Goal: Task Accomplishment & Management: Complete application form

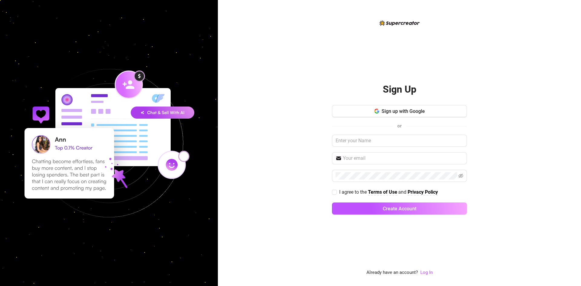
click at [373, 104] on div "Sign Up Sign up with Google or I agree to the Terms of Use and Privacy Policy C…" at bounding box center [399, 147] width 135 height 145
click at [376, 109] on icon "button" at bounding box center [377, 111] width 5 height 5
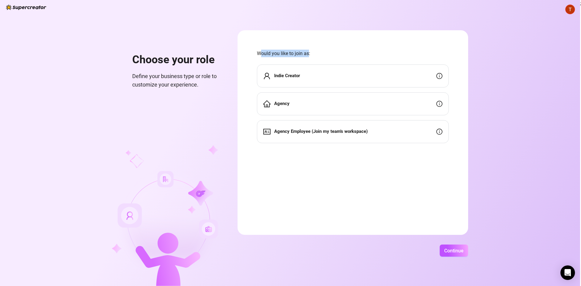
drag, startPoint x: 260, startPoint y: 54, endPoint x: 308, endPoint y: 57, distance: 47.9
click at [308, 57] on span "Would you like to join as:" at bounding box center [353, 54] width 192 height 8
click at [306, 55] on span "Would you like to join as:" at bounding box center [353, 54] width 192 height 8
click at [276, 101] on strong "Agency" at bounding box center [281, 103] width 15 height 5
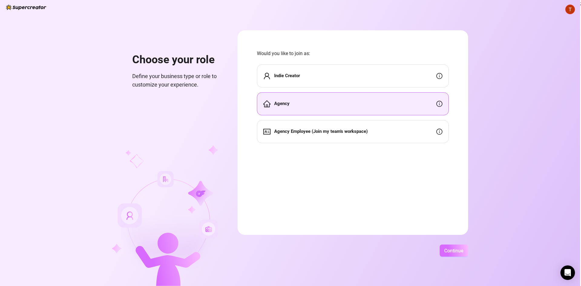
click at [454, 249] on span "Continue" at bounding box center [453, 251] width 19 height 6
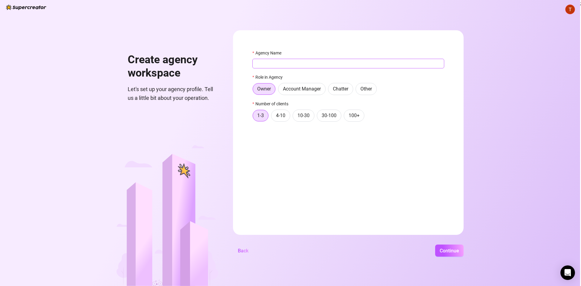
click at [282, 65] on input "Agency Name" at bounding box center [349, 64] width 192 height 10
click at [273, 60] on input "Agency Name" at bounding box center [349, 64] width 192 height 10
click at [281, 64] on input "SWE" at bounding box center [349, 64] width 192 height 10
type input "SWE Girls"
click at [284, 118] on span "4-10" at bounding box center [280, 116] width 9 height 6
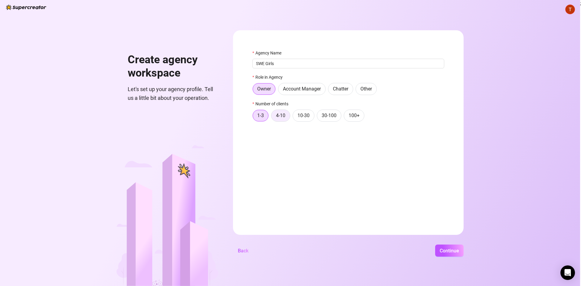
click at [273, 117] on input "4-10" at bounding box center [273, 117] width 0 height 0
click at [441, 252] on span "Continue" at bounding box center [449, 251] width 19 height 6
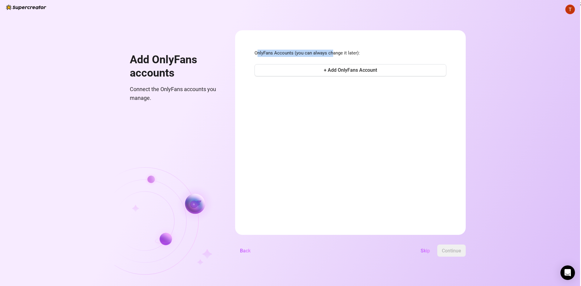
drag, startPoint x: 259, startPoint y: 54, endPoint x: 335, endPoint y: 51, distance: 76.9
click at [333, 51] on span "OnlyFans Accounts (you can always change it later):" at bounding box center [351, 53] width 192 height 7
click at [335, 51] on span "OnlyFans Accounts (you can always change it later):" at bounding box center [351, 53] width 192 height 7
click at [348, 71] on span "+ Add OnlyFans Account" at bounding box center [350, 70] width 53 height 6
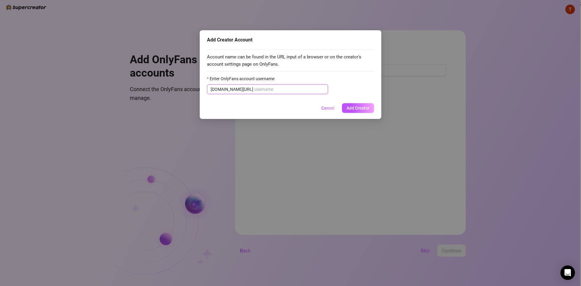
click at [296, 93] on input "Enter OnlyFans account username" at bounding box center [290, 89] width 70 height 7
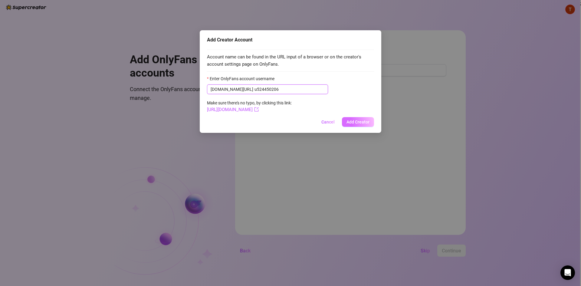
type input "u524450206"
click at [354, 126] on button "Add Creator" at bounding box center [358, 122] width 32 height 10
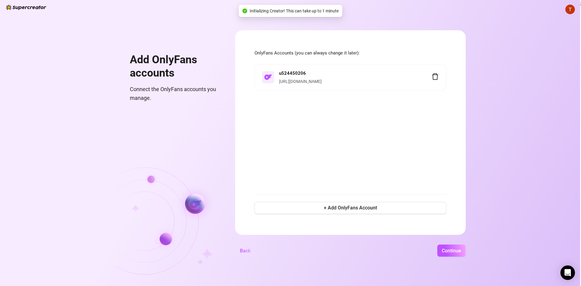
click at [294, 72] on strong "u524450206" at bounding box center [292, 73] width 27 height 5
click at [450, 251] on span "Continue" at bounding box center [451, 251] width 19 height 6
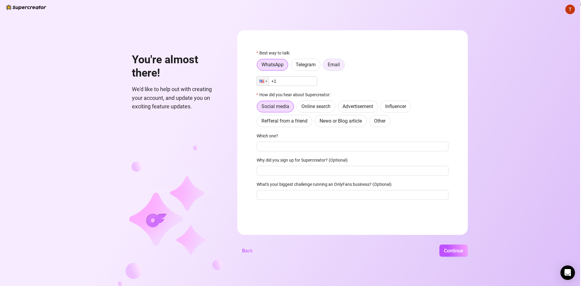
click at [328, 68] on label "Email" at bounding box center [334, 65] width 22 height 12
click at [325, 66] on input "Email" at bounding box center [325, 66] width 0 height 0
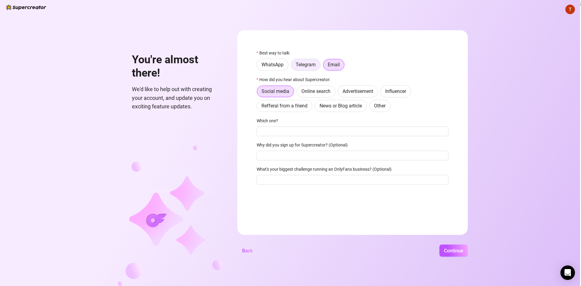
click at [309, 66] on span "Telegram" at bounding box center [306, 65] width 20 height 6
click at [293, 66] on input "Telegram" at bounding box center [293, 66] width 0 height 0
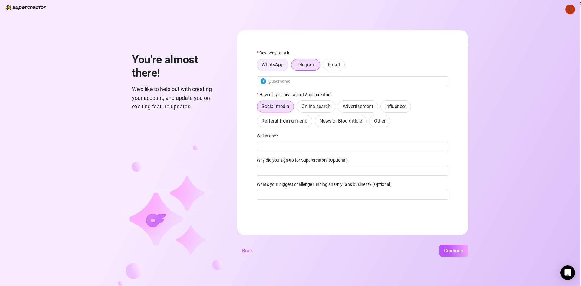
click at [277, 66] on span "WhatsApp" at bounding box center [273, 65] width 22 height 6
click at [259, 66] on input "WhatsApp" at bounding box center [259, 66] width 0 height 0
drag, startPoint x: 262, startPoint y: 51, endPoint x: 286, endPoint y: 51, distance: 24.2
click at [286, 51] on label "Best way to talk:" at bounding box center [276, 53] width 38 height 7
click at [284, 53] on label "Best way to talk:" at bounding box center [276, 53] width 38 height 7
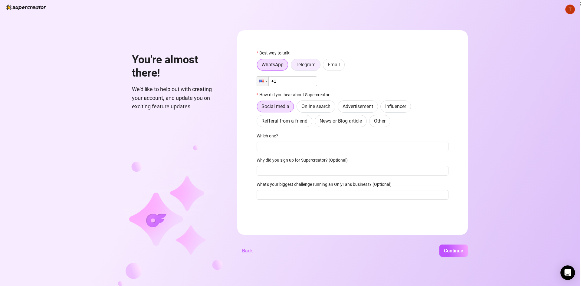
click at [308, 68] on label "Telegram" at bounding box center [306, 65] width 30 height 12
click at [293, 66] on input "Telegram" at bounding box center [293, 66] width 0 height 0
click at [334, 67] on span "Email" at bounding box center [334, 65] width 12 height 6
click at [325, 66] on input "Email" at bounding box center [325, 66] width 0 height 0
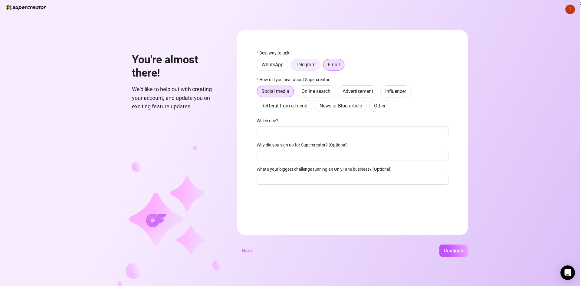
click at [314, 68] on label "Telegram" at bounding box center [306, 65] width 30 height 12
click at [293, 66] on input "Telegram" at bounding box center [293, 66] width 0 height 0
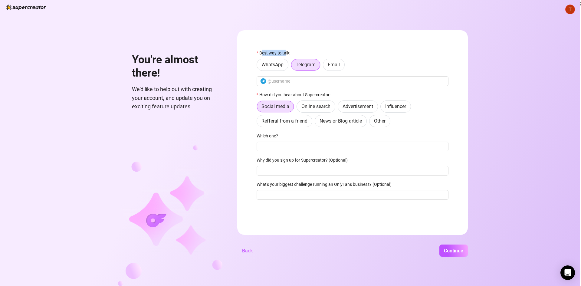
drag, startPoint x: 262, startPoint y: 52, endPoint x: 287, endPoint y: 52, distance: 24.5
click at [287, 52] on label "Best way to talk:" at bounding box center [276, 53] width 38 height 7
click at [276, 62] on span "WhatsApp" at bounding box center [273, 65] width 22 height 6
click at [259, 66] on input "WhatsApp" at bounding box center [259, 66] width 0 height 0
click at [303, 67] on span "Telegram" at bounding box center [306, 65] width 20 height 6
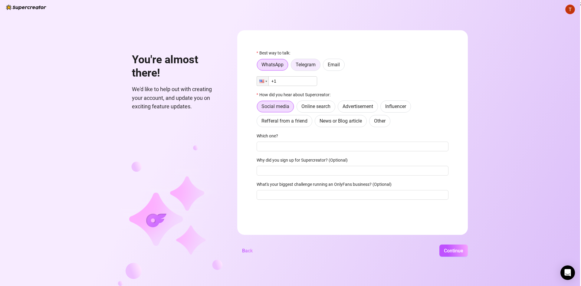
click at [293, 66] on input "Telegram" at bounding box center [293, 66] width 0 height 0
click at [334, 65] on span "Email" at bounding box center [334, 65] width 12 height 6
click at [325, 66] on input "Email" at bounding box center [325, 66] width 0 height 0
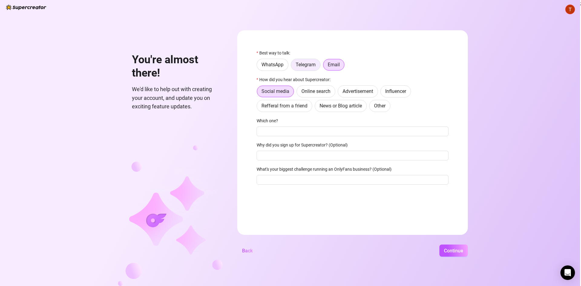
click at [308, 68] on label "Telegram" at bounding box center [306, 65] width 30 height 12
click at [293, 66] on input "Telegram" at bounding box center [293, 66] width 0 height 0
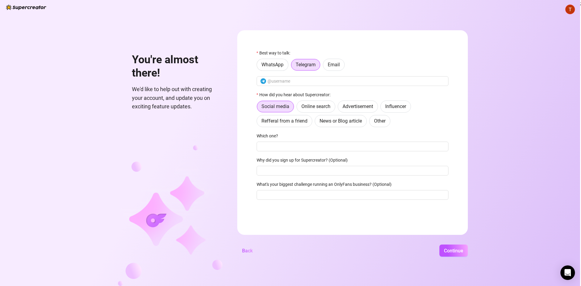
click at [288, 69] on div "WhatsApp Telegram Email" at bounding box center [353, 65] width 192 height 12
click at [323, 68] on div "WhatsApp Telegram Email" at bounding box center [353, 65] width 192 height 12
click at [325, 63] on label "Email" at bounding box center [334, 65] width 22 height 12
click at [325, 66] on input "Email" at bounding box center [325, 66] width 0 height 0
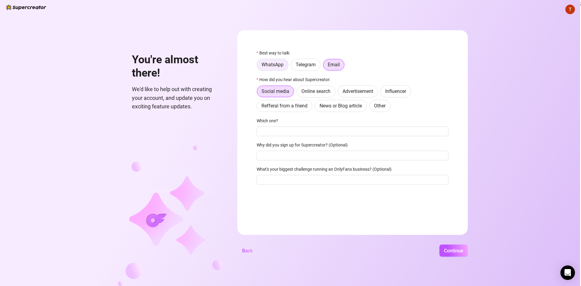
click at [279, 65] on span "WhatsApp" at bounding box center [273, 65] width 22 height 6
click at [259, 66] on input "WhatsApp" at bounding box center [259, 66] width 0 height 0
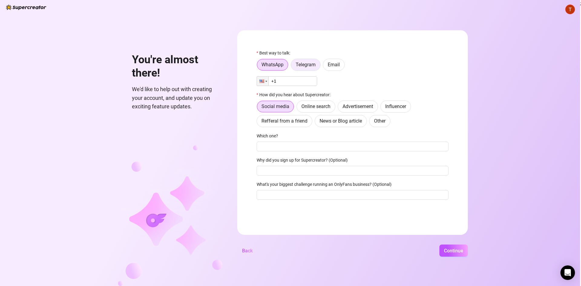
click at [303, 67] on span "Telegram" at bounding box center [306, 65] width 20 height 6
click at [293, 66] on input "Telegram" at bounding box center [293, 66] width 0 height 0
click at [327, 62] on label "Email" at bounding box center [334, 65] width 22 height 12
click at [325, 66] on input "Email" at bounding box center [325, 66] width 0 height 0
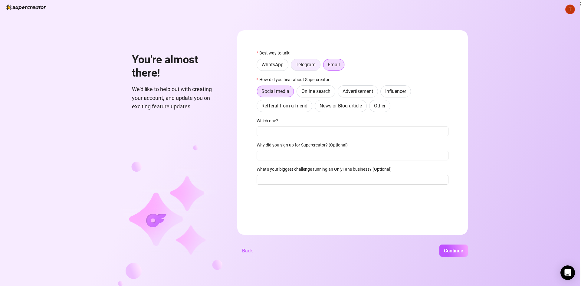
click at [316, 64] on label "Telegram" at bounding box center [306, 65] width 30 height 12
click at [293, 66] on input "Telegram" at bounding box center [293, 66] width 0 height 0
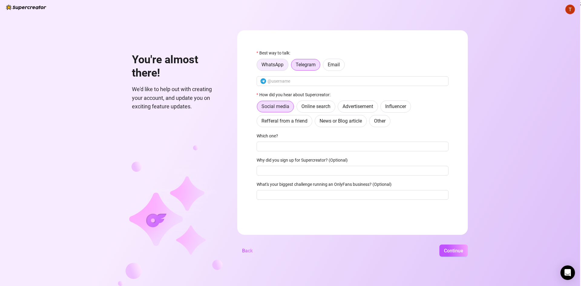
click at [276, 63] on span "WhatsApp" at bounding box center [273, 65] width 22 height 6
click at [259, 66] on input "WhatsApp" at bounding box center [259, 66] width 0 height 0
click at [302, 62] on span "Telegram" at bounding box center [306, 65] width 20 height 6
click at [293, 66] on input "Telegram" at bounding box center [293, 66] width 0 height 0
click at [326, 63] on label "Email" at bounding box center [334, 65] width 22 height 12
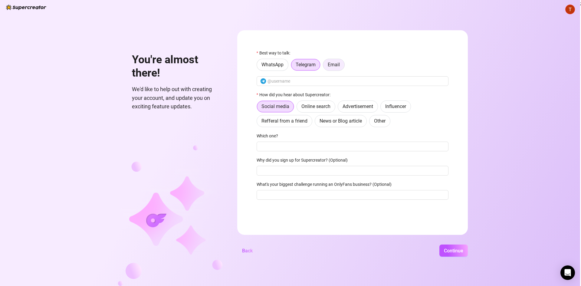
click at [325, 66] on input "Email" at bounding box center [325, 66] width 0 height 0
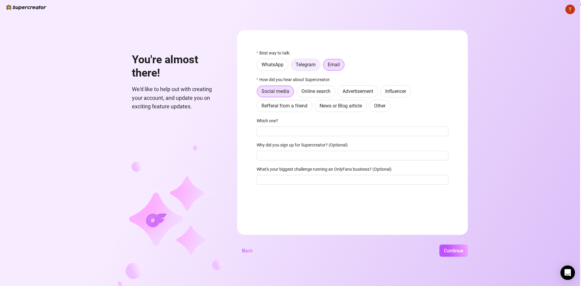
click at [314, 65] on span "Telegram" at bounding box center [306, 65] width 20 height 6
click at [293, 66] on input "Telegram" at bounding box center [293, 66] width 0 height 0
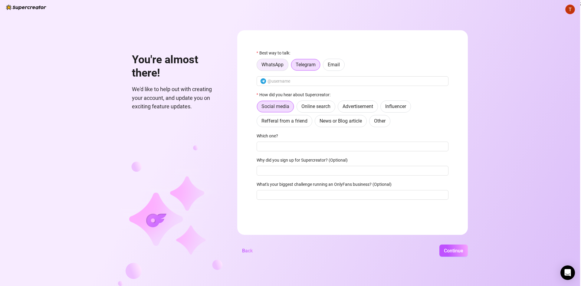
click at [279, 65] on span "WhatsApp" at bounding box center [273, 65] width 22 height 6
click at [259, 66] on input "WhatsApp" at bounding box center [259, 66] width 0 height 0
click at [328, 63] on label "Email" at bounding box center [334, 65] width 22 height 12
click at [325, 66] on input "Email" at bounding box center [325, 66] width 0 height 0
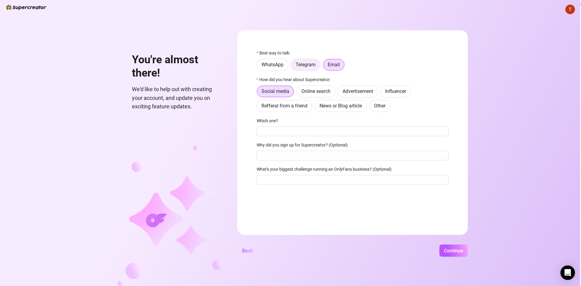
click at [293, 64] on label "Telegram" at bounding box center [306, 65] width 30 height 12
click at [293, 66] on input "Telegram" at bounding box center [293, 66] width 0 height 0
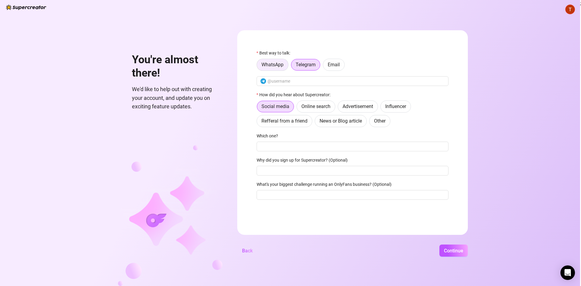
click at [265, 64] on span "WhatsApp" at bounding box center [273, 65] width 22 height 6
click at [259, 66] on input "WhatsApp" at bounding box center [259, 66] width 0 height 0
click at [296, 63] on span "Telegram" at bounding box center [306, 65] width 20 height 6
click at [293, 66] on input "Telegram" at bounding box center [293, 66] width 0 height 0
click at [271, 67] on span "WhatsApp" at bounding box center [273, 65] width 22 height 6
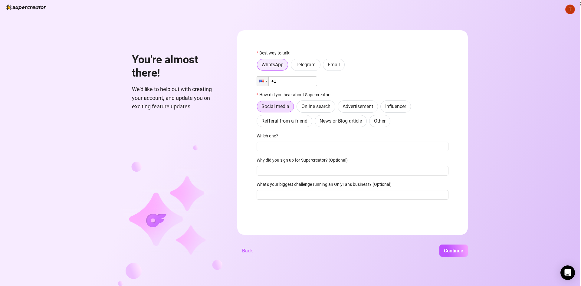
click at [259, 67] on input "WhatsApp" at bounding box center [259, 67] width 0 height 0
click at [305, 62] on span "Telegram" at bounding box center [306, 65] width 20 height 6
click at [293, 66] on input "Telegram" at bounding box center [293, 66] width 0 height 0
click at [331, 61] on label "Email" at bounding box center [334, 65] width 22 height 12
click at [325, 66] on input "Email" at bounding box center [325, 66] width 0 height 0
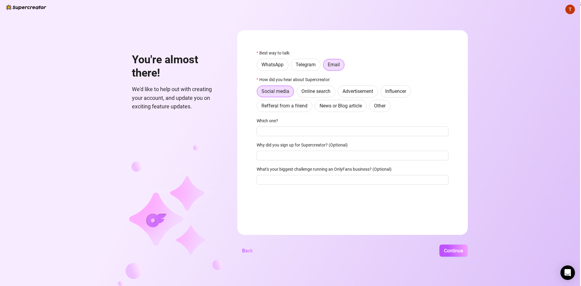
drag, startPoint x: 206, startPoint y: 58, endPoint x: 186, endPoint y: 59, distance: 19.7
click at [206, 58] on h1 "You're almost there!" at bounding box center [177, 66] width 91 height 26
click at [261, 50] on label "Best way to talk:" at bounding box center [276, 53] width 38 height 7
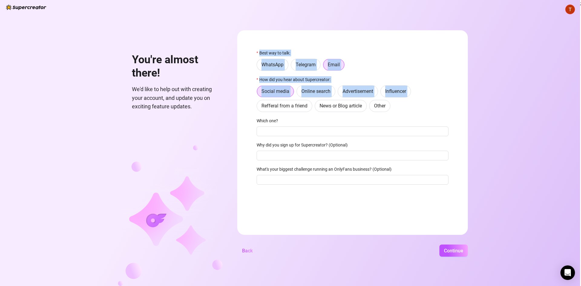
drag, startPoint x: 259, startPoint y: 52, endPoint x: 236, endPoint y: 115, distance: 67.1
click at [253, 107] on form "Best way to talk: WhatsApp Telegram Email How did you hear about Supercreator: …" at bounding box center [352, 132] width 231 height 205
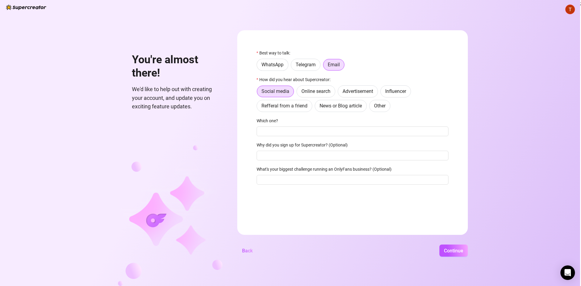
click at [145, 87] on span "We'd like to help out with creating your account, and update you on exciting fe…" at bounding box center [177, 98] width 91 height 26
drag, startPoint x: 126, startPoint y: 88, endPoint x: 210, endPoint y: 93, distance: 84.3
click at [210, 93] on div "You're almost there! We'd like to help out with creating your account, and upda…" at bounding box center [167, 158] width 110 height 256
click at [183, 104] on span "We'd like to help out with creating your account, and update you on exciting fe…" at bounding box center [177, 98] width 91 height 26
click at [328, 66] on span "Email" at bounding box center [334, 65] width 12 height 6
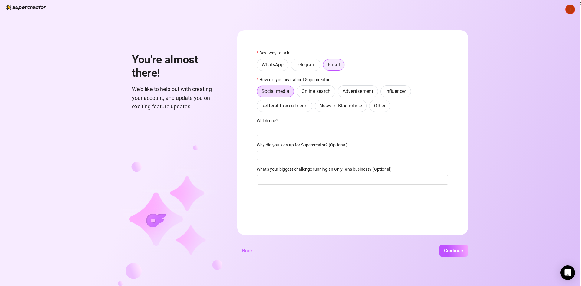
click at [325, 67] on input "Email" at bounding box center [325, 67] width 0 height 0
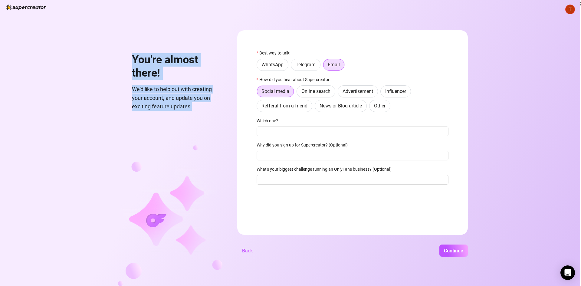
drag, startPoint x: 134, startPoint y: 61, endPoint x: 200, endPoint y: 106, distance: 79.3
click at [200, 106] on div "You're almost there! We'd like to help out with creating your account, and upda…" at bounding box center [177, 78] width 91 height 65
click at [196, 103] on span "We'd like to help out with creating your account, and update you on exciting fe…" at bounding box center [177, 98] width 91 height 26
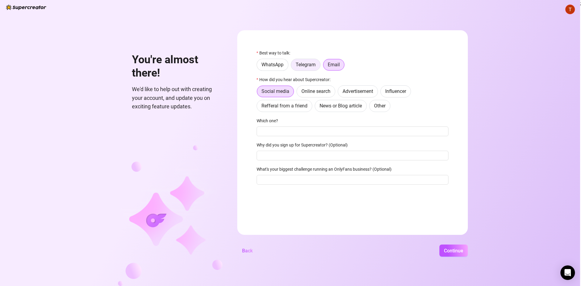
click at [312, 67] on span "Telegram" at bounding box center [306, 65] width 20 height 6
click at [293, 66] on input "Telegram" at bounding box center [293, 66] width 0 height 0
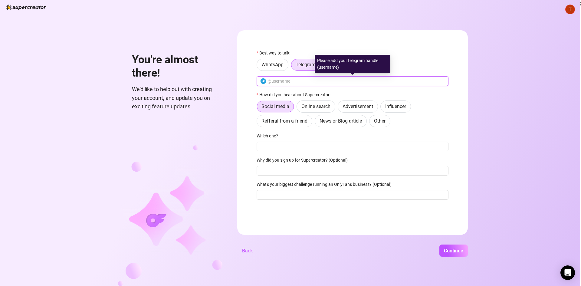
click at [286, 84] on input "text" at bounding box center [356, 81] width 177 height 7
click at [336, 45] on form "Best way to talk: WhatsApp Telegram Email How did you hear about Supercreator: …" at bounding box center [352, 132] width 231 height 205
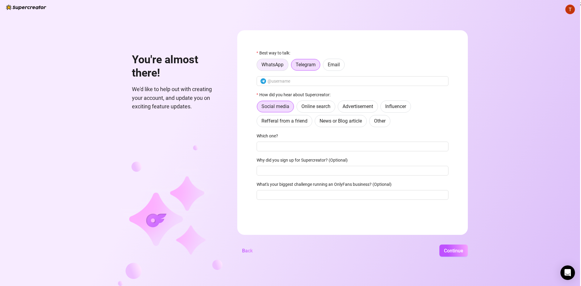
click at [278, 67] on span "WhatsApp" at bounding box center [273, 65] width 22 height 6
click at [259, 66] on input "WhatsApp" at bounding box center [259, 66] width 0 height 0
click at [331, 64] on span "Email" at bounding box center [334, 65] width 12 height 6
click at [325, 66] on input "Email" at bounding box center [325, 66] width 0 height 0
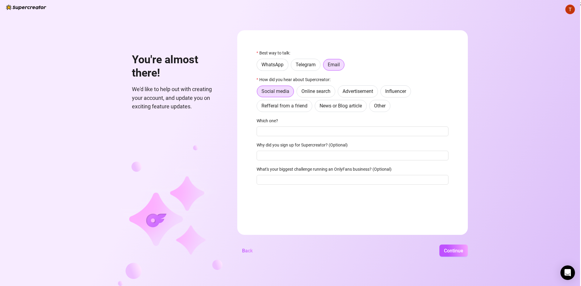
drag, startPoint x: 259, startPoint y: 78, endPoint x: 332, endPoint y: 80, distance: 72.7
click at [332, 80] on label "How did you hear about Supercreator:" at bounding box center [296, 79] width 78 height 7
drag, startPoint x: 330, startPoint y: 81, endPoint x: 270, endPoint y: 77, distance: 59.5
click at [283, 78] on label "How did you hear about Supercreator:" at bounding box center [296, 79] width 78 height 7
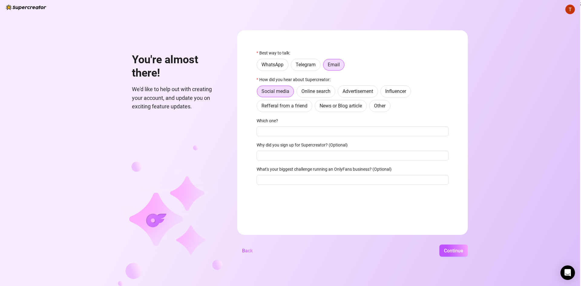
click at [267, 77] on label "How did you hear about Supercreator:" at bounding box center [296, 79] width 78 height 7
drag, startPoint x: 272, startPoint y: 81, endPoint x: 321, endPoint y: 78, distance: 48.5
click at [321, 78] on label "How did you hear about Supercreator:" at bounding box center [296, 79] width 78 height 7
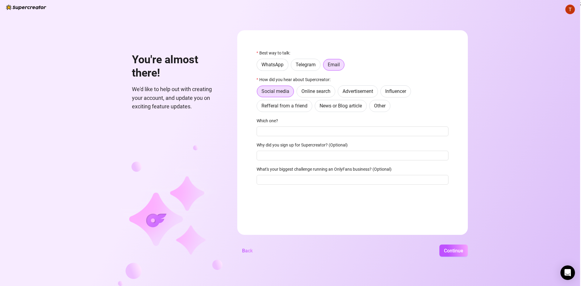
click at [318, 85] on div "How did you hear about Supercreator:" at bounding box center [353, 80] width 192 height 9
click at [318, 94] on span "Online search" at bounding box center [316, 91] width 29 height 6
click at [299, 93] on input "Online search" at bounding box center [299, 93] width 0 height 0
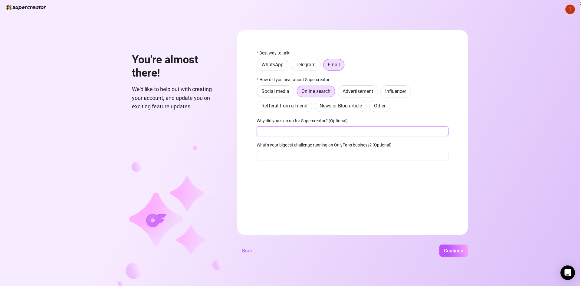
click at [324, 130] on input "Why did you sign up for Supercreator? (Optional)" at bounding box center [353, 132] width 192 height 10
type input "Sell my content and show mu pussy for bang"
click at [324, 130] on input "Sell my content and show mu pussy for bang" at bounding box center [353, 132] width 192 height 10
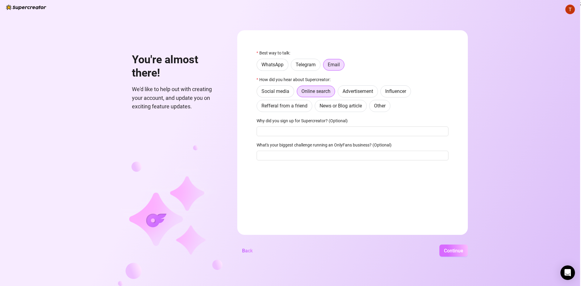
click at [444, 249] on span "Continue" at bounding box center [453, 251] width 19 height 6
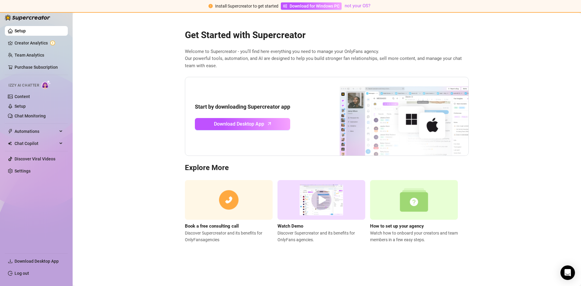
drag, startPoint x: 14, startPoint y: 85, endPoint x: 51, endPoint y: 84, distance: 37.0
click at [51, 84] on div "Izzy AI Chatter" at bounding box center [35, 84] width 54 height 9
click at [33, 117] on link "Chat Monitoring" at bounding box center [30, 116] width 31 height 5
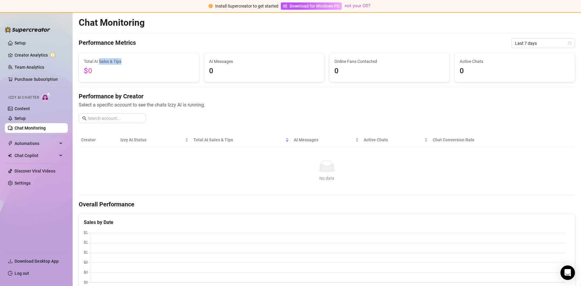
drag, startPoint x: 100, startPoint y: 61, endPoint x: 121, endPoint y: 63, distance: 21.5
click at [121, 63] on span "Total AI Sales & Tips" at bounding box center [139, 61] width 110 height 7
click at [239, 98] on h4 "Performance by Creator" at bounding box center [327, 96] width 497 height 8
click at [323, 6] on span "Download for Windows PC" at bounding box center [315, 6] width 50 height 7
drag, startPoint x: 384, startPoint y: 33, endPoint x: 368, endPoint y: 33, distance: 16.4
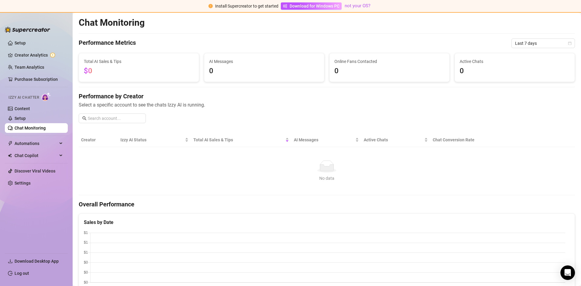
click at [378, 33] on div "Chat Monitoring Performance Metrics Last 7 days Total AI Sales & Tips $0 AI Mes…" at bounding box center [327, 278] width 497 height 522
click at [26, 44] on link "Setup" at bounding box center [20, 43] width 11 height 5
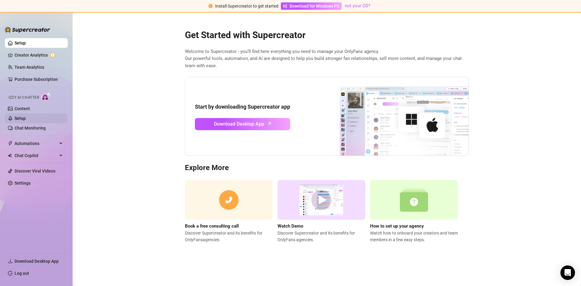
click at [26, 117] on link "Setup" at bounding box center [20, 118] width 11 height 5
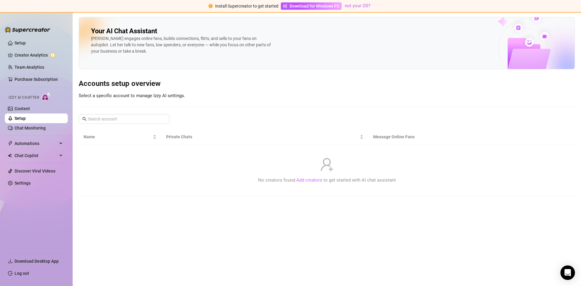
click at [306, 180] on link "Add creators" at bounding box center [309, 179] width 26 height 5
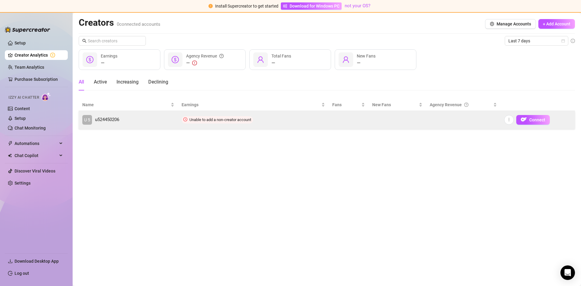
click at [106, 117] on span "u524450206" at bounding box center [107, 119] width 24 height 7
click at [531, 121] on span "Connect" at bounding box center [538, 119] width 16 height 5
